Goal: Task Accomplishment & Management: Manage account settings

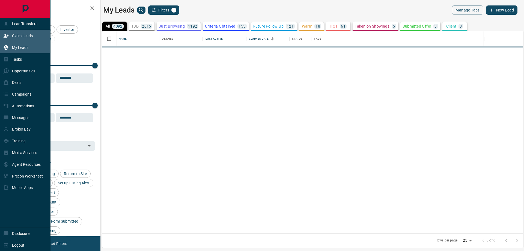
click at [7, 34] on icon at bounding box center [5, 35] width 5 height 5
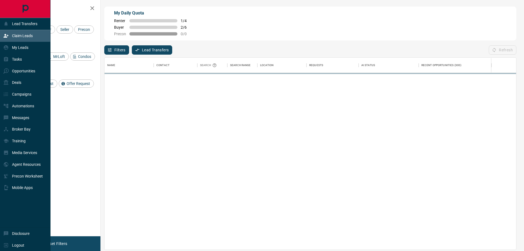
scroll to position [188, 408]
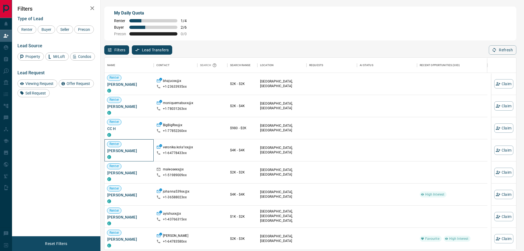
click at [129, 153] on span "[PERSON_NAME]" at bounding box center [129, 150] width 44 height 5
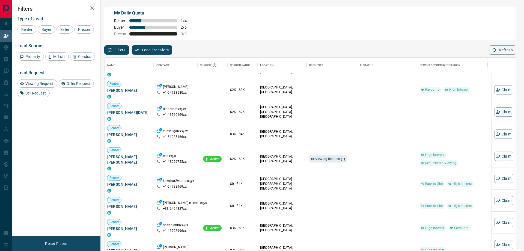
scroll to position [164, 0]
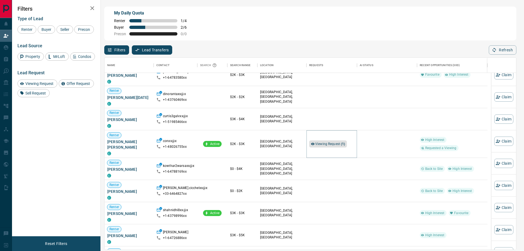
click at [326, 142] on span "Viewing Request ( 1 )" at bounding box center [330, 144] width 30 height 4
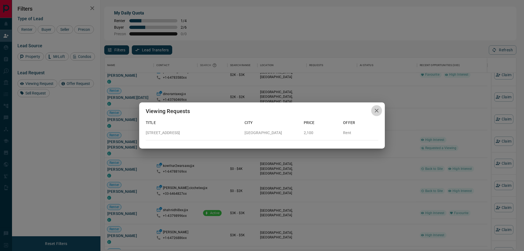
click at [380, 110] on button "button" at bounding box center [376, 110] width 11 height 11
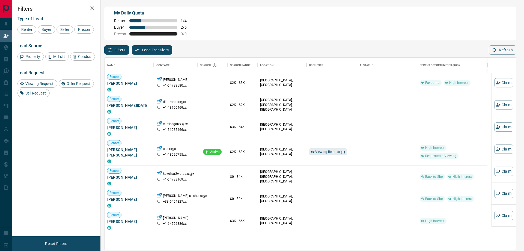
scroll to position [300, 0]
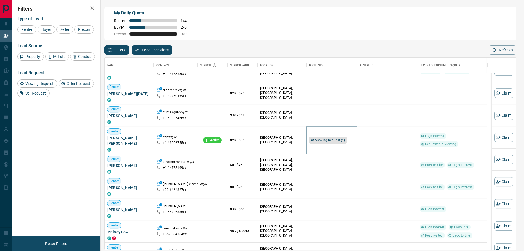
click at [329, 142] on div "Viewing Request ( 1 )" at bounding box center [328, 140] width 38 height 7
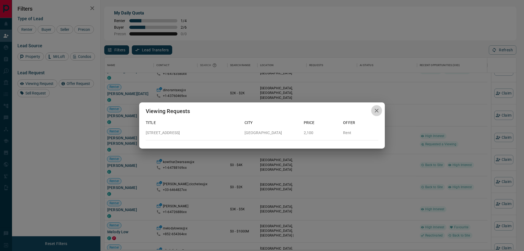
click at [380, 111] on button "button" at bounding box center [376, 110] width 11 height 11
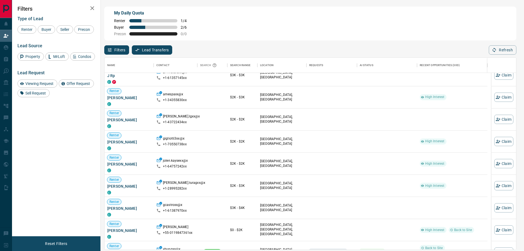
scroll to position [1576, 0]
